Goal: Task Accomplishment & Management: Manage account settings

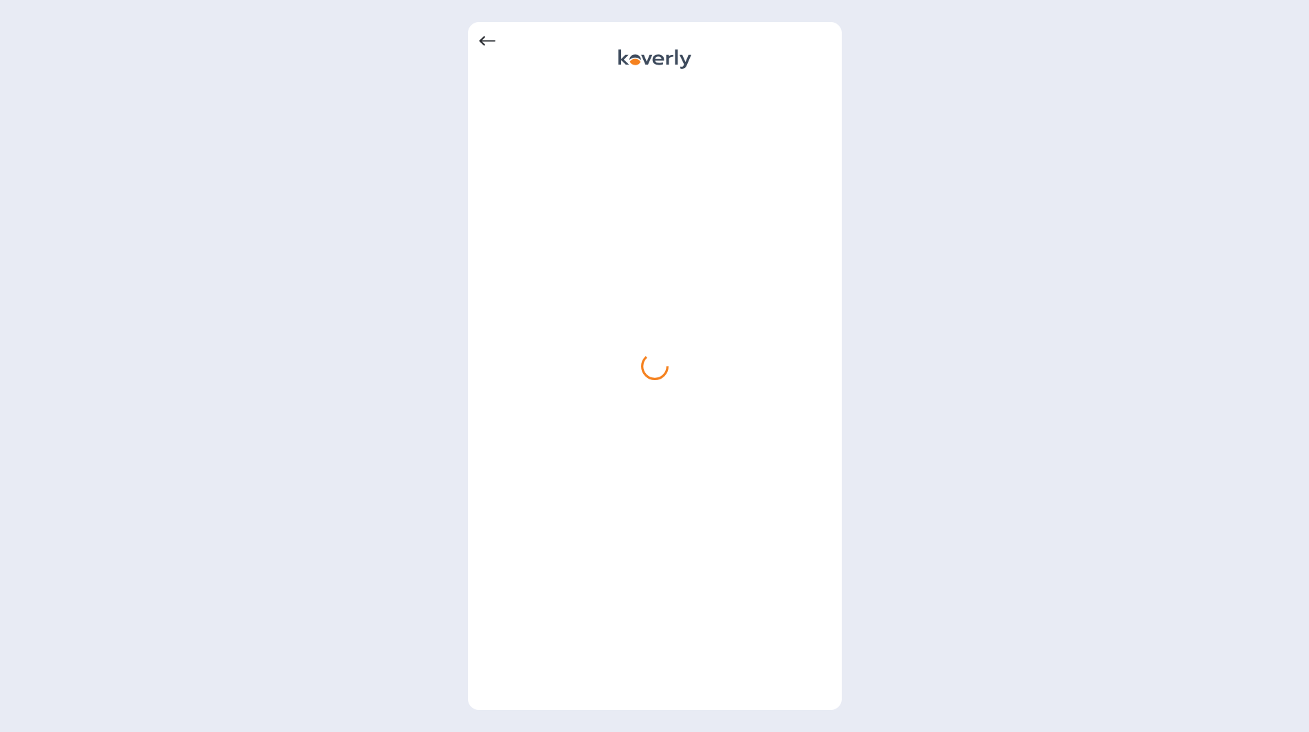
click at [485, 51] on div at bounding box center [655, 60] width 352 height 22
click at [485, 44] on icon at bounding box center [487, 41] width 16 height 16
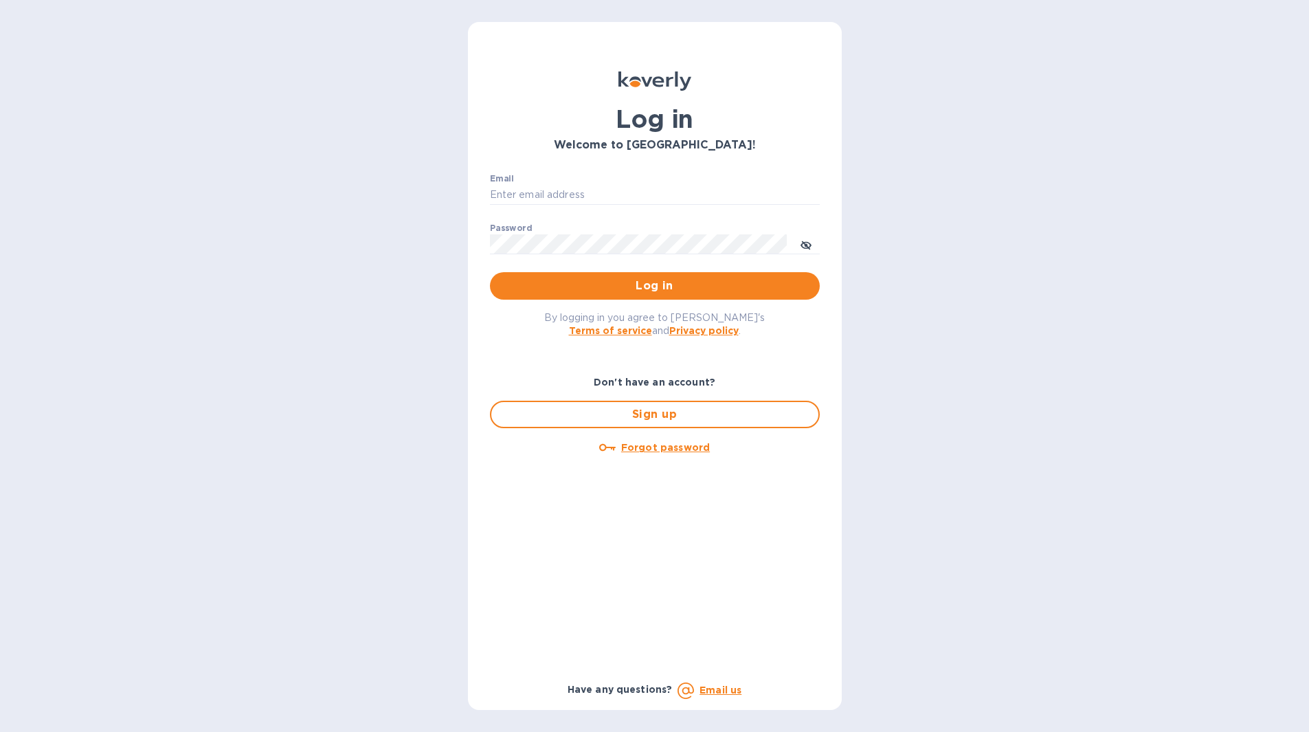
type input "Boruch@surplus.co"
click at [703, 293] on span "Log in" at bounding box center [655, 286] width 308 height 16
